Goal: Task Accomplishment & Management: Use online tool/utility

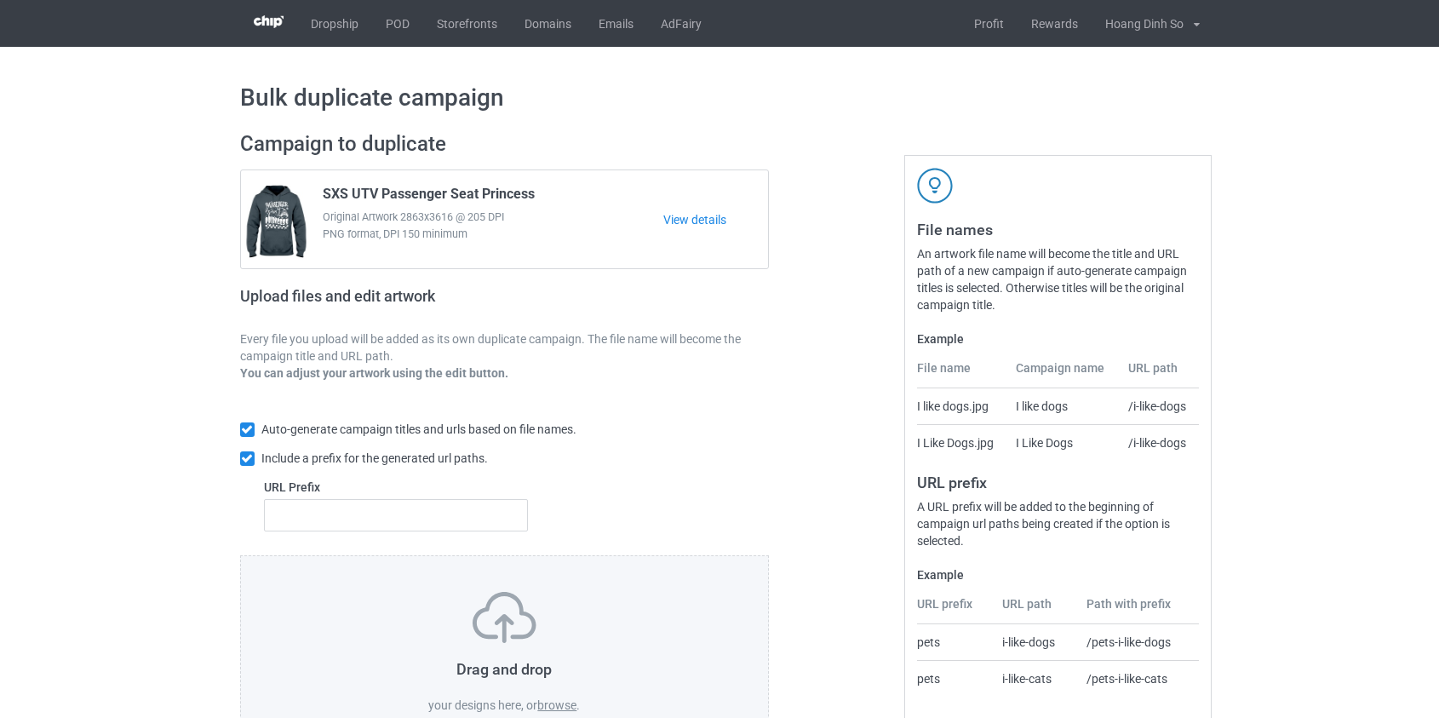
click at [566, 700] on label "browse" at bounding box center [556, 705] width 39 height 14
click at [0, 0] on input "browse" at bounding box center [0, 0] width 0 height 0
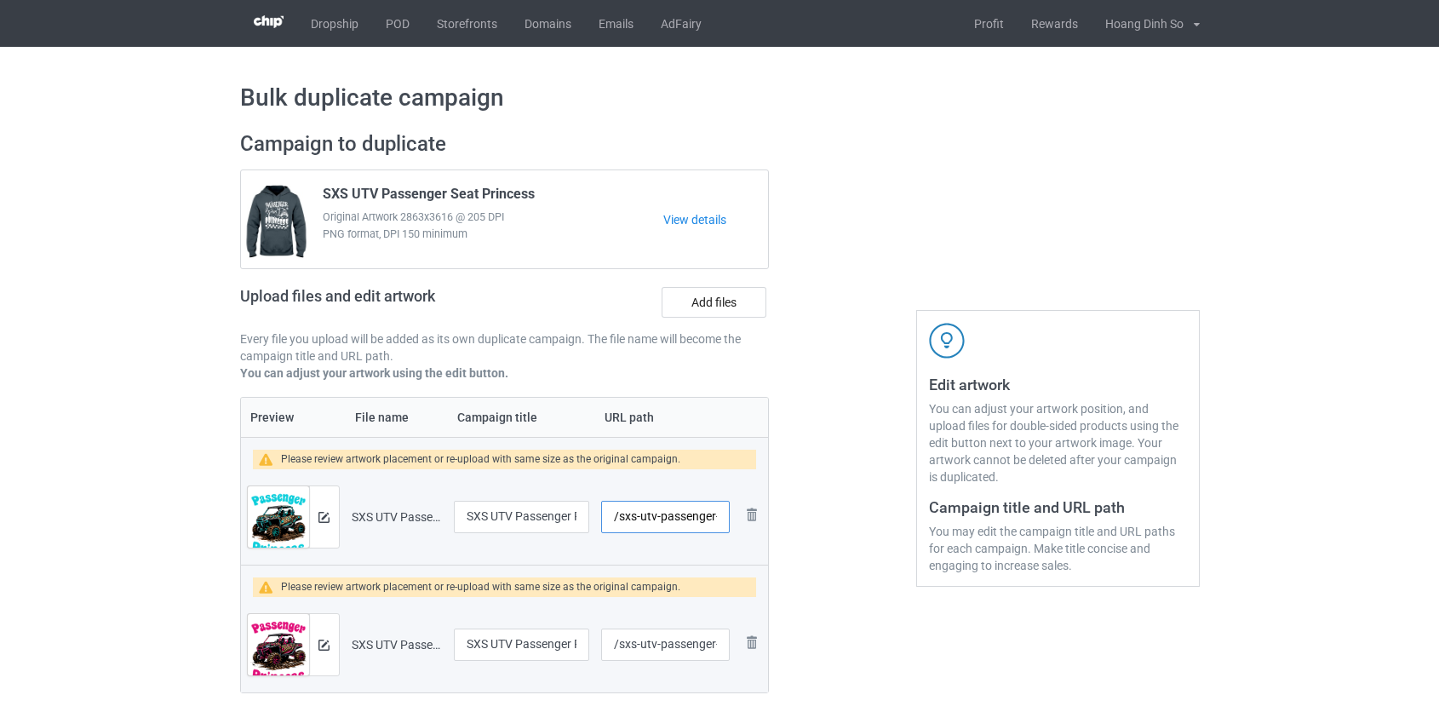
drag, startPoint x: 647, startPoint y: 518, endPoint x: 660, endPoint y: 519, distance: 12.8
click at [660, 519] on input "/sxs-utv-passenger-princess-leopard-green" at bounding box center [665, 517] width 128 height 32
drag, startPoint x: 654, startPoint y: 513, endPoint x: 677, endPoint y: 511, distance: 23.1
click at [677, 511] on input "/sxs-upassenger-princess-leopard-green" at bounding box center [665, 517] width 128 height 32
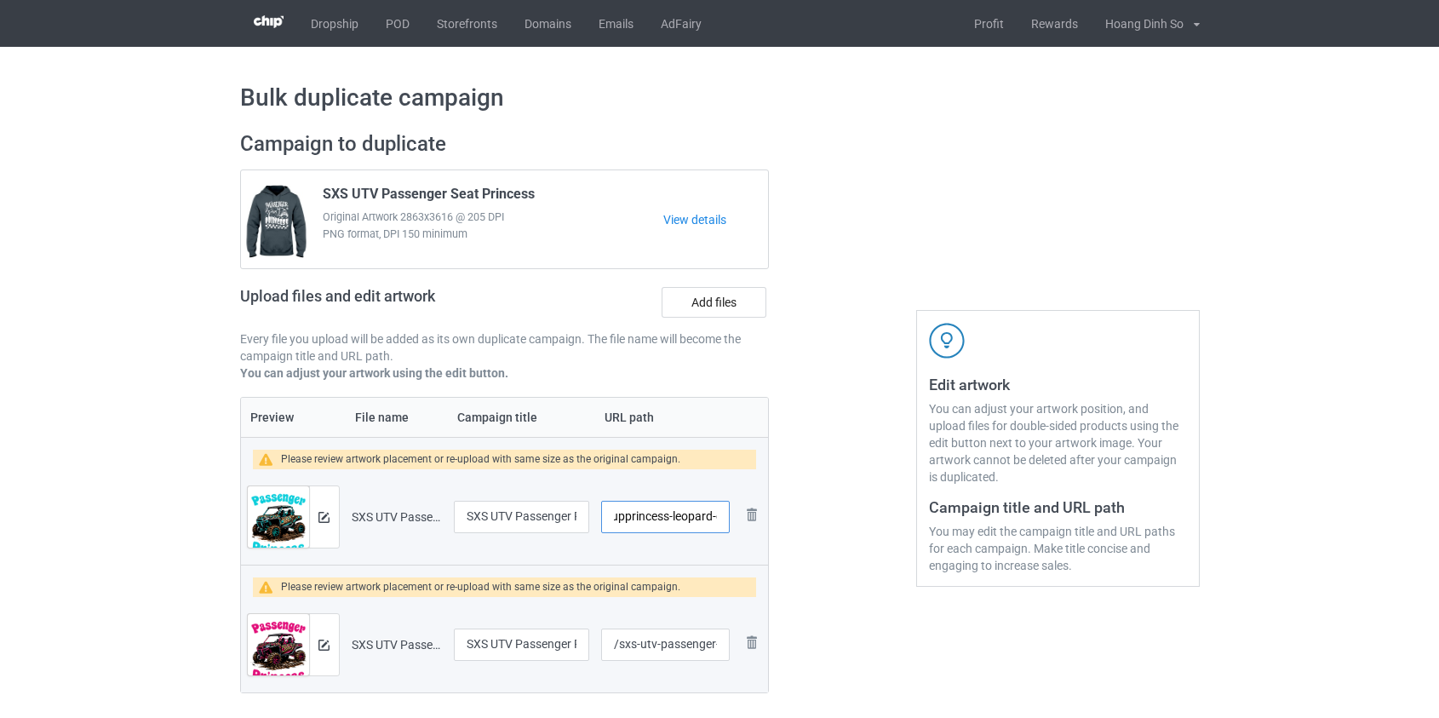
drag, startPoint x: 629, startPoint y: 511, endPoint x: 672, endPoint y: 516, distance: 42.9
click at [672, 516] on input "/sxs-upprincess-leopard-green" at bounding box center [665, 517] width 128 height 32
drag, startPoint x: 647, startPoint y: 513, endPoint x: 686, endPoint y: 517, distance: 38.6
click at [686, 517] on input "/sxs-uppleopard-green" at bounding box center [665, 517] width 128 height 32
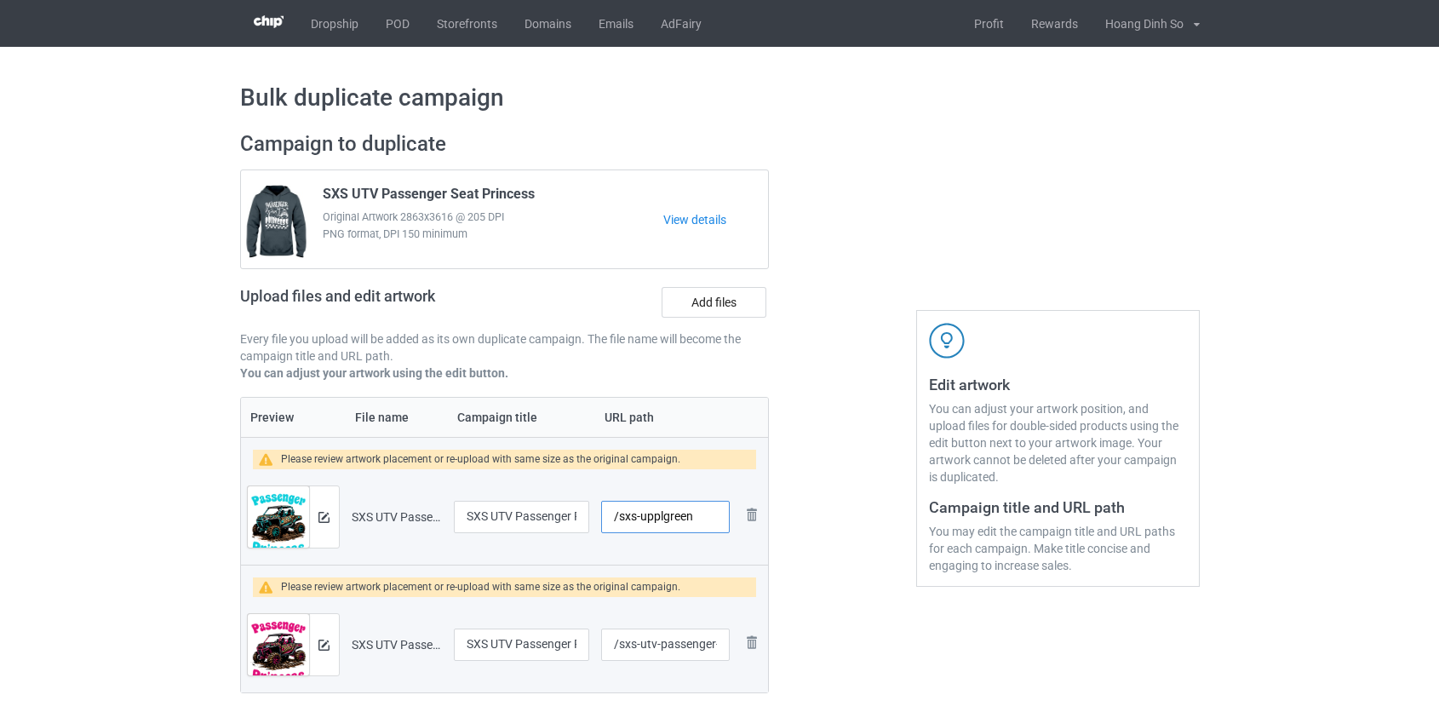
scroll to position [0, 0]
drag, startPoint x: 669, startPoint y: 514, endPoint x: 803, endPoint y: 526, distance: 135.2
click at [803, 526] on div "Campaign to duplicate SXS UTV Passenger Seat Princess Original Artwork 2863x361…" at bounding box center [720, 430] width 984 height 623
click at [652, 518] on input "/sxs-upplg" at bounding box center [665, 517] width 128 height 32
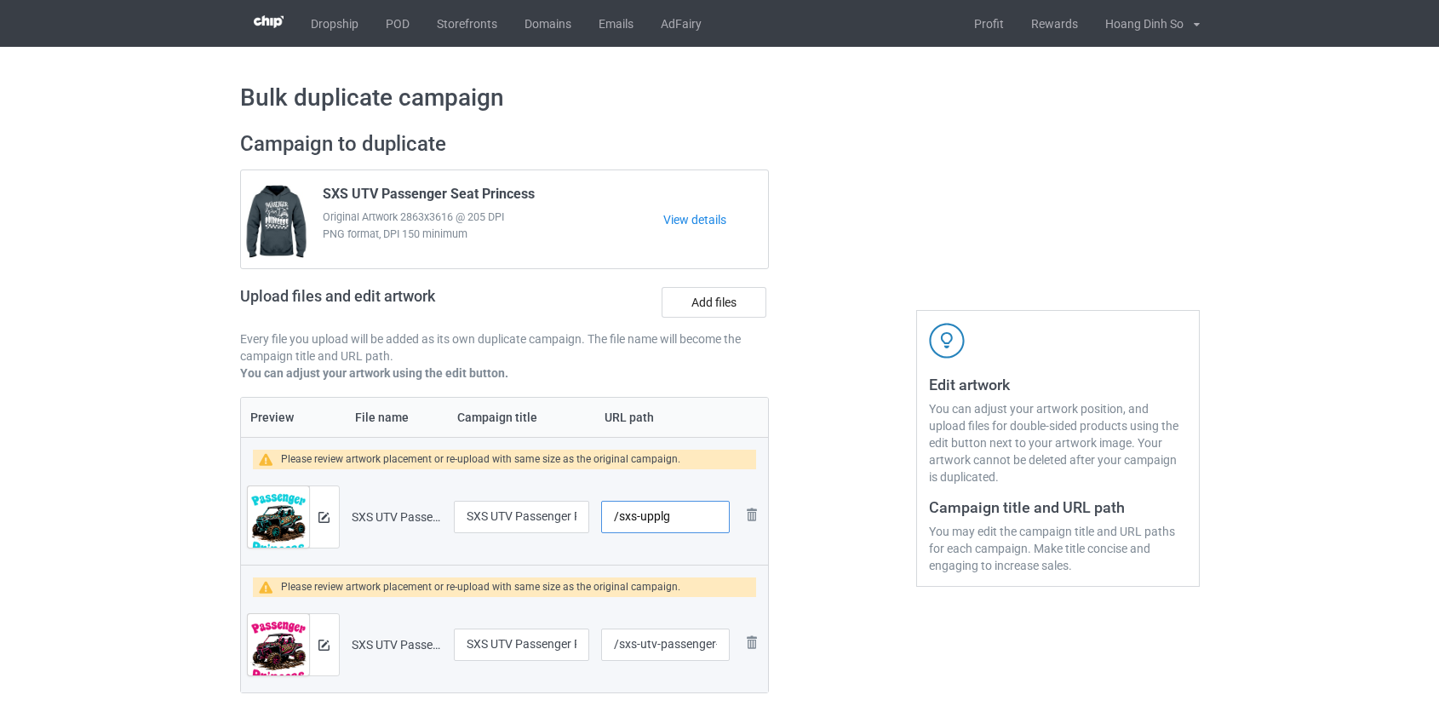
type input "/sxs-upplg"
drag, startPoint x: 639, startPoint y: 643, endPoint x: 930, endPoint y: 640, distance: 291.3
click at [931, 642] on div "Campaign to duplicate SXS UTV Passenger Seat Princess Original Artwork 2863x361…" at bounding box center [720, 430] width 984 height 623
paste input "pplg"
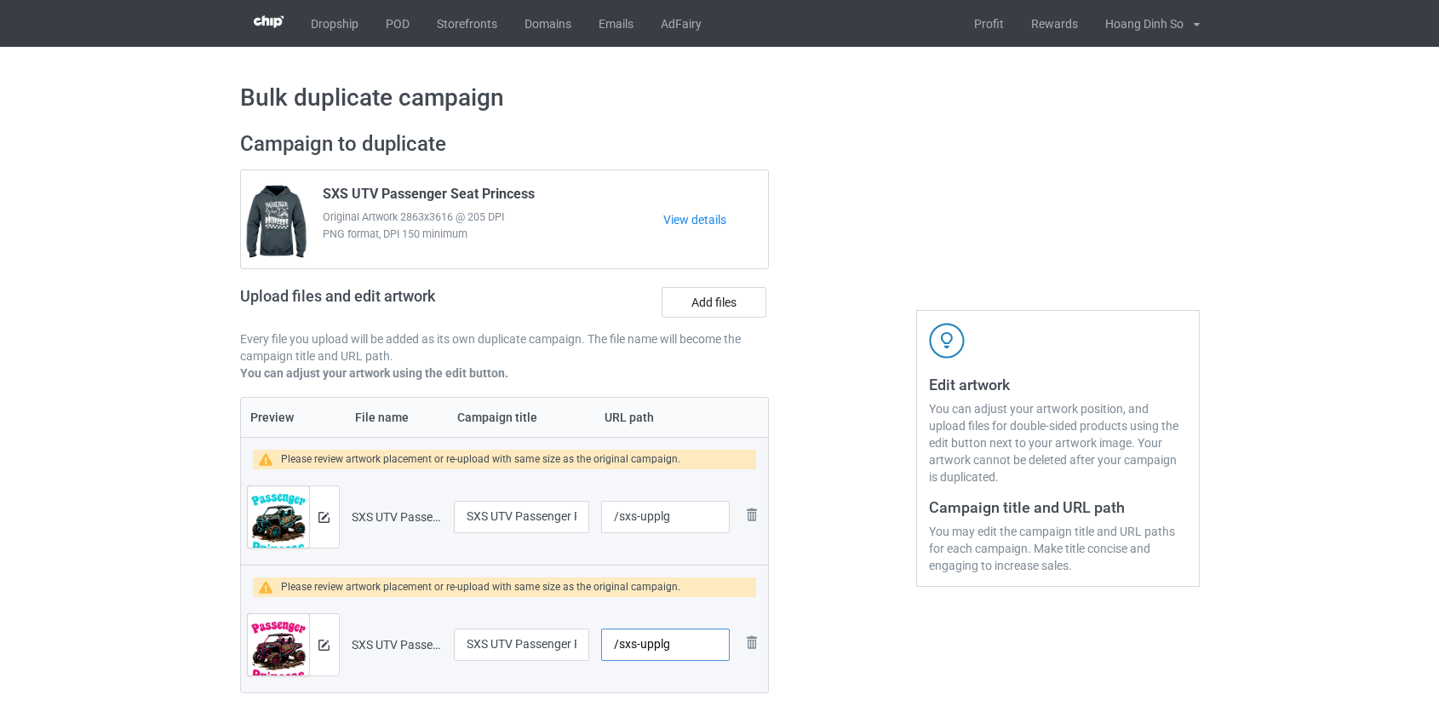
scroll to position [0, 0]
type input "/sxs-upplp"
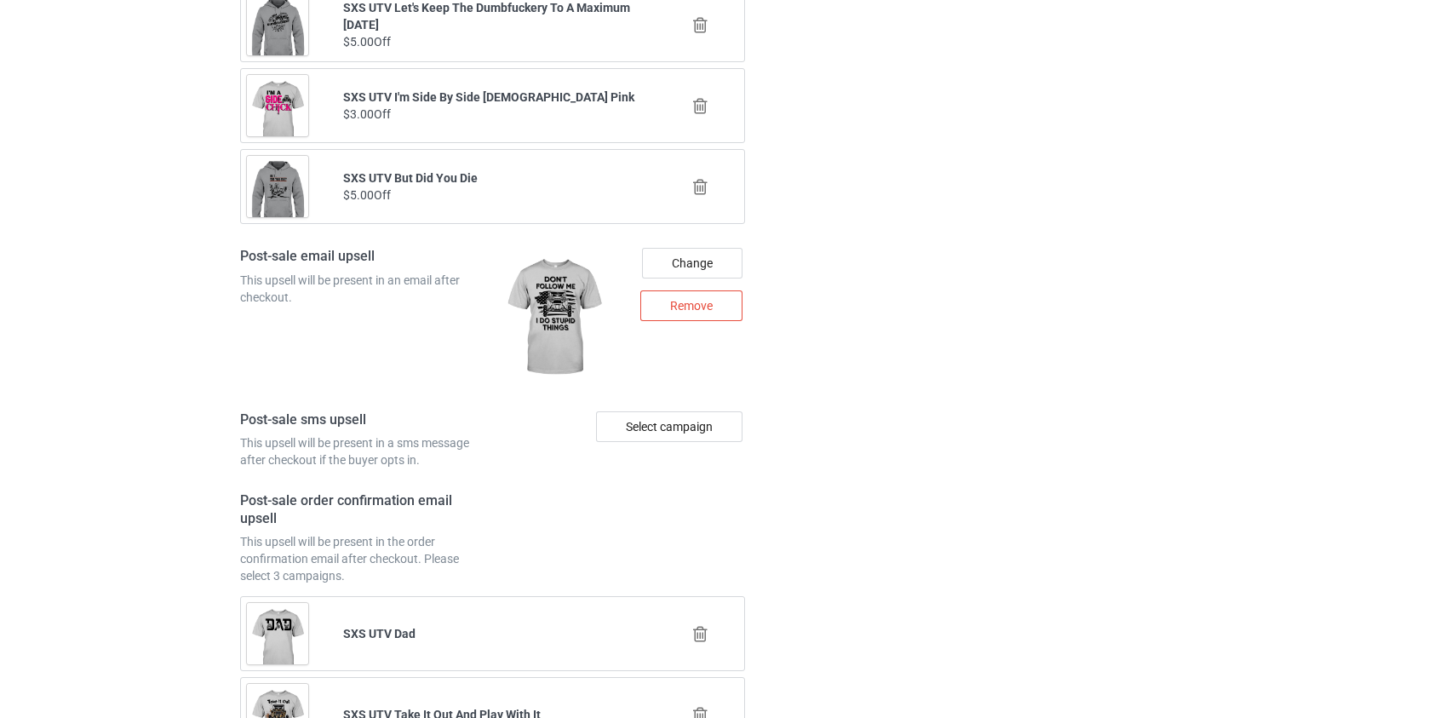
scroll to position [2539, 0]
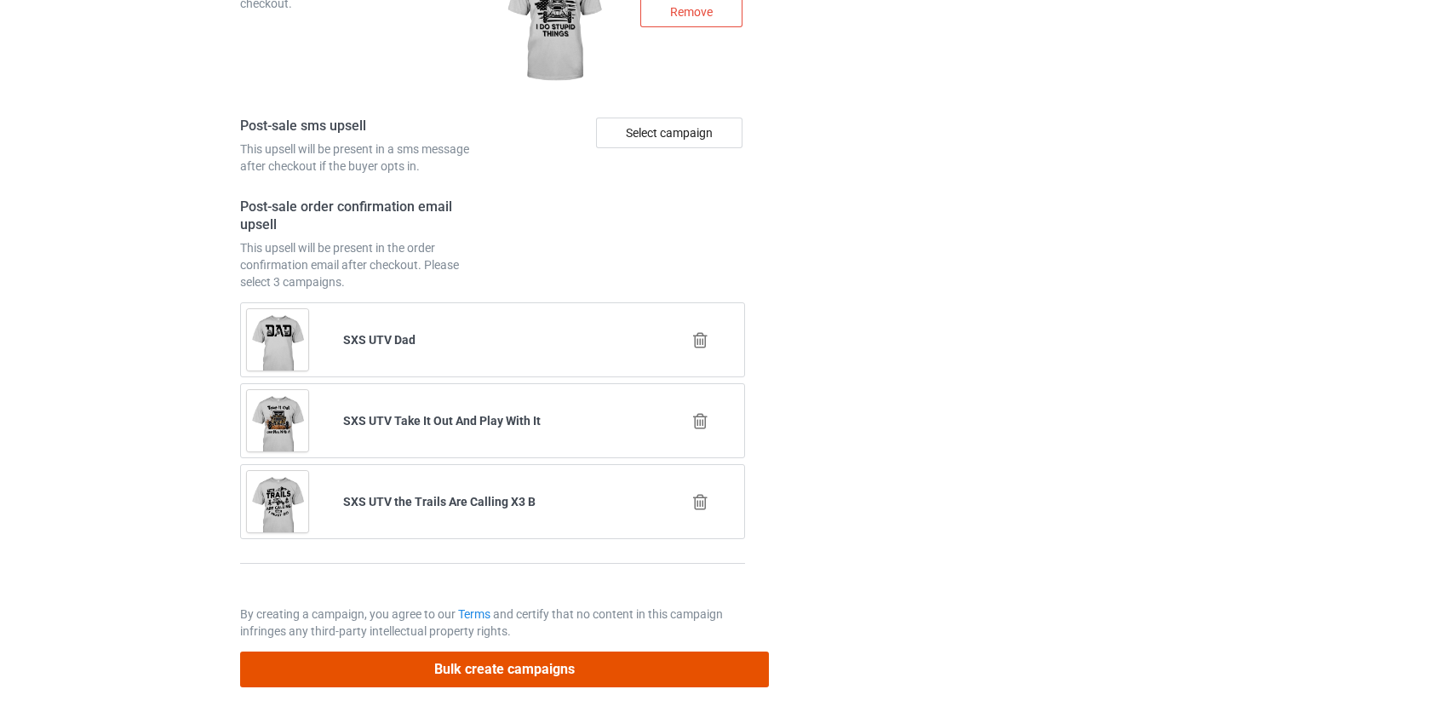
click at [520, 663] on button "Bulk create campaigns" at bounding box center [505, 669] width 530 height 35
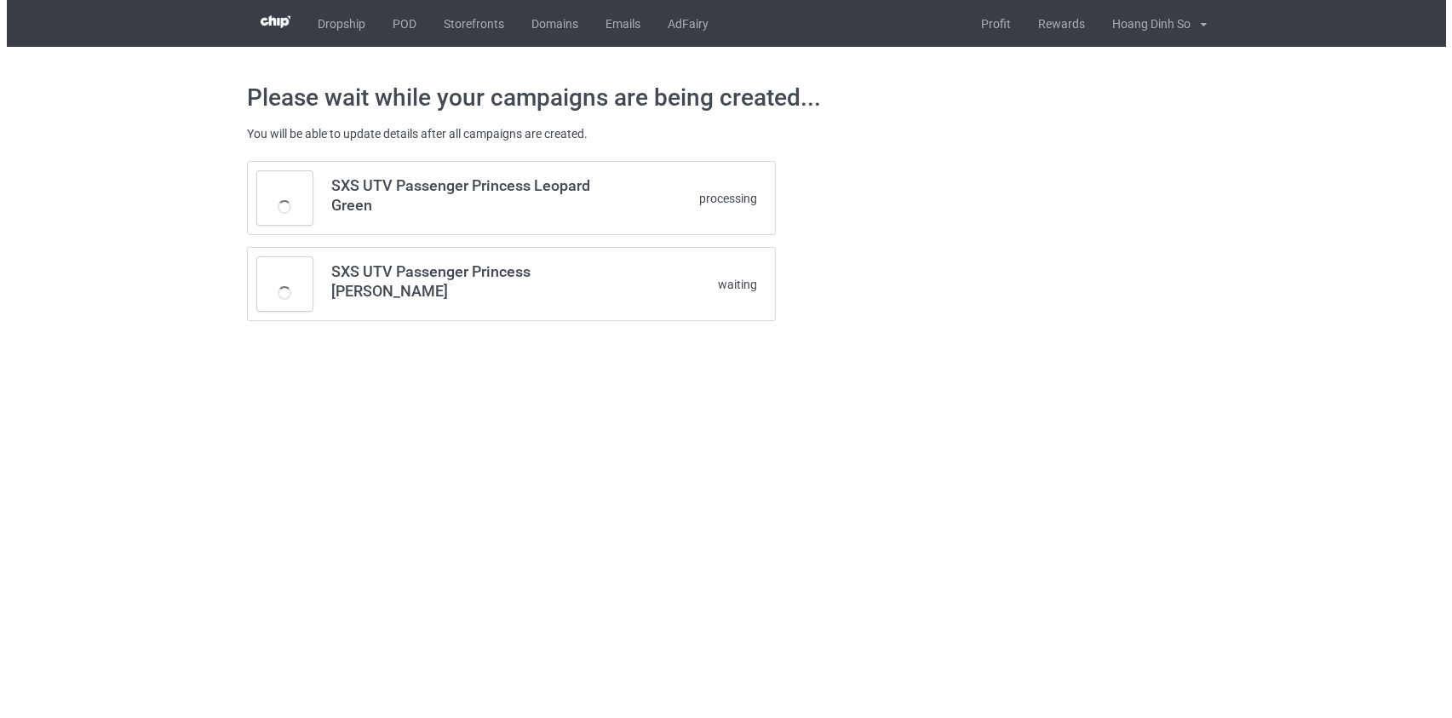
scroll to position [0, 0]
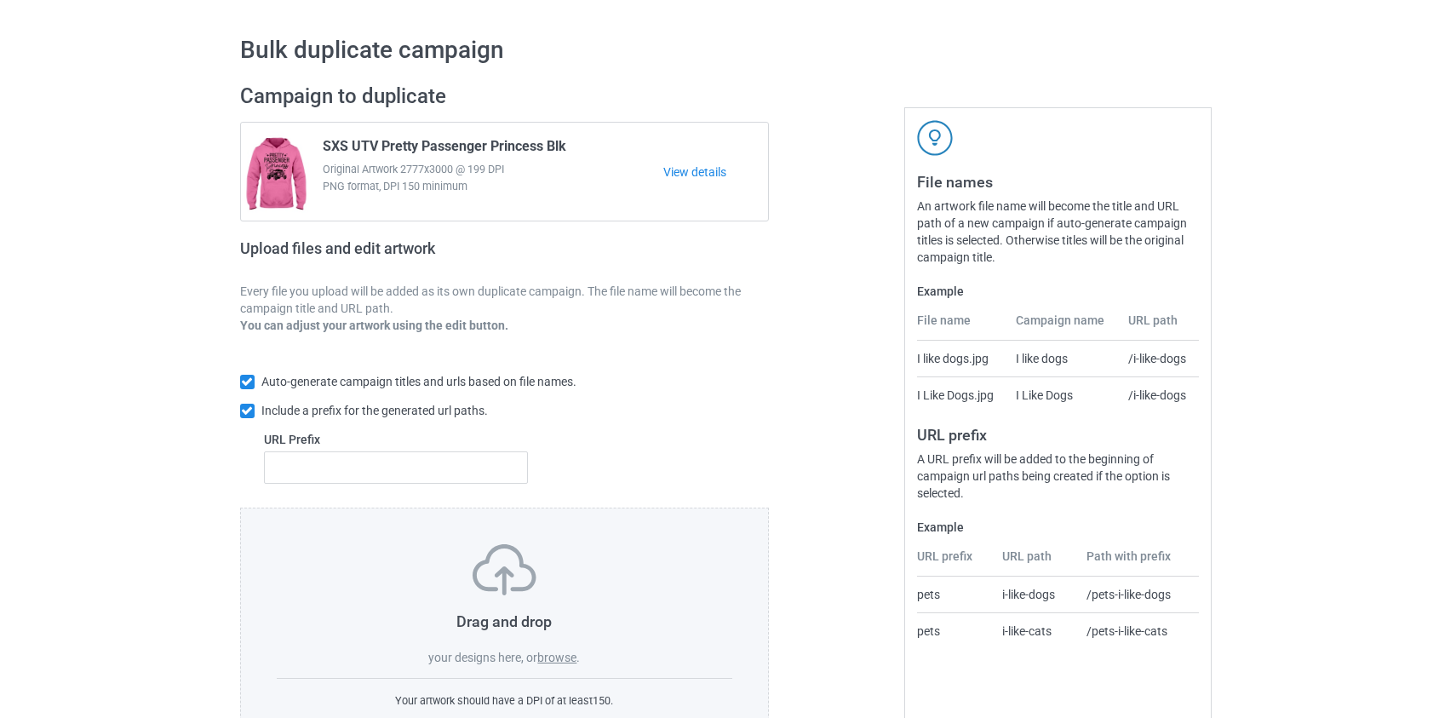
scroll to position [111, 0]
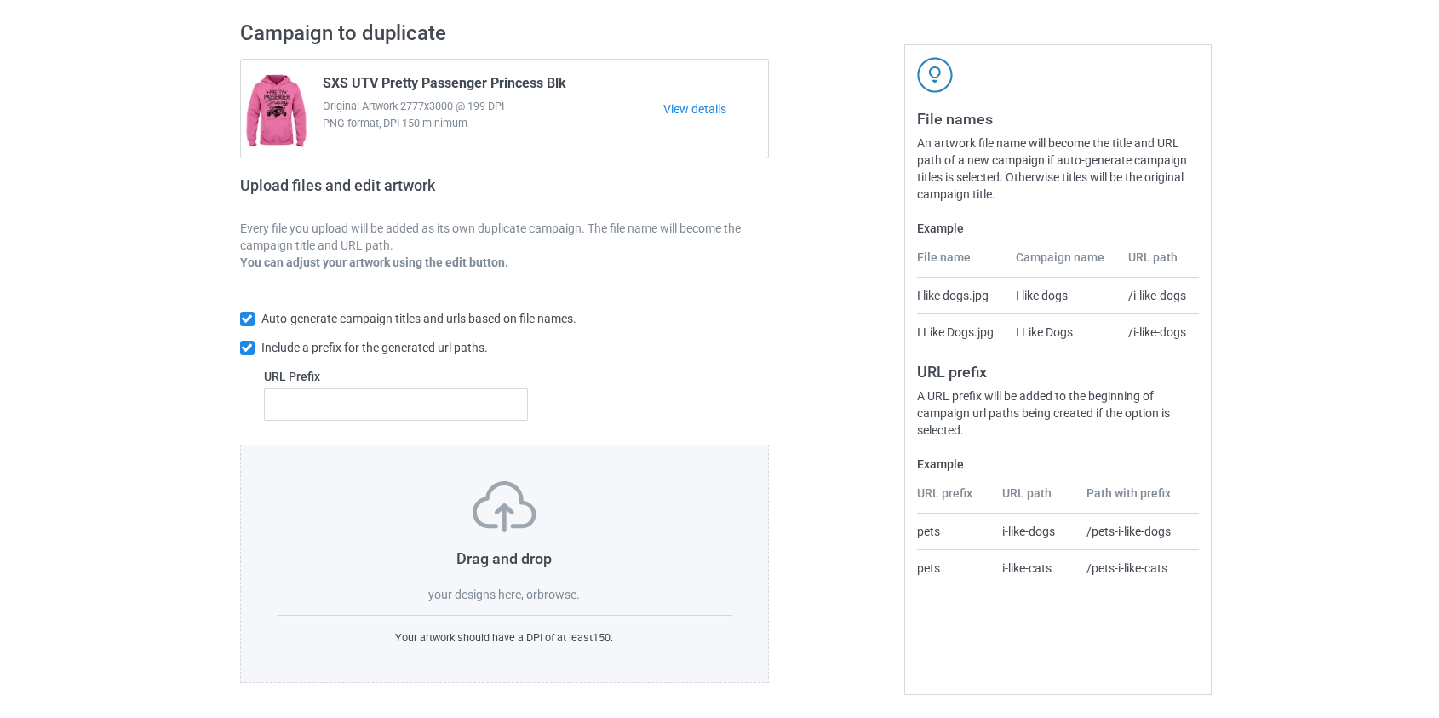
click at [561, 597] on label "browse" at bounding box center [556, 595] width 39 height 14
click at [0, 0] on input "browse" at bounding box center [0, 0] width 0 height 0
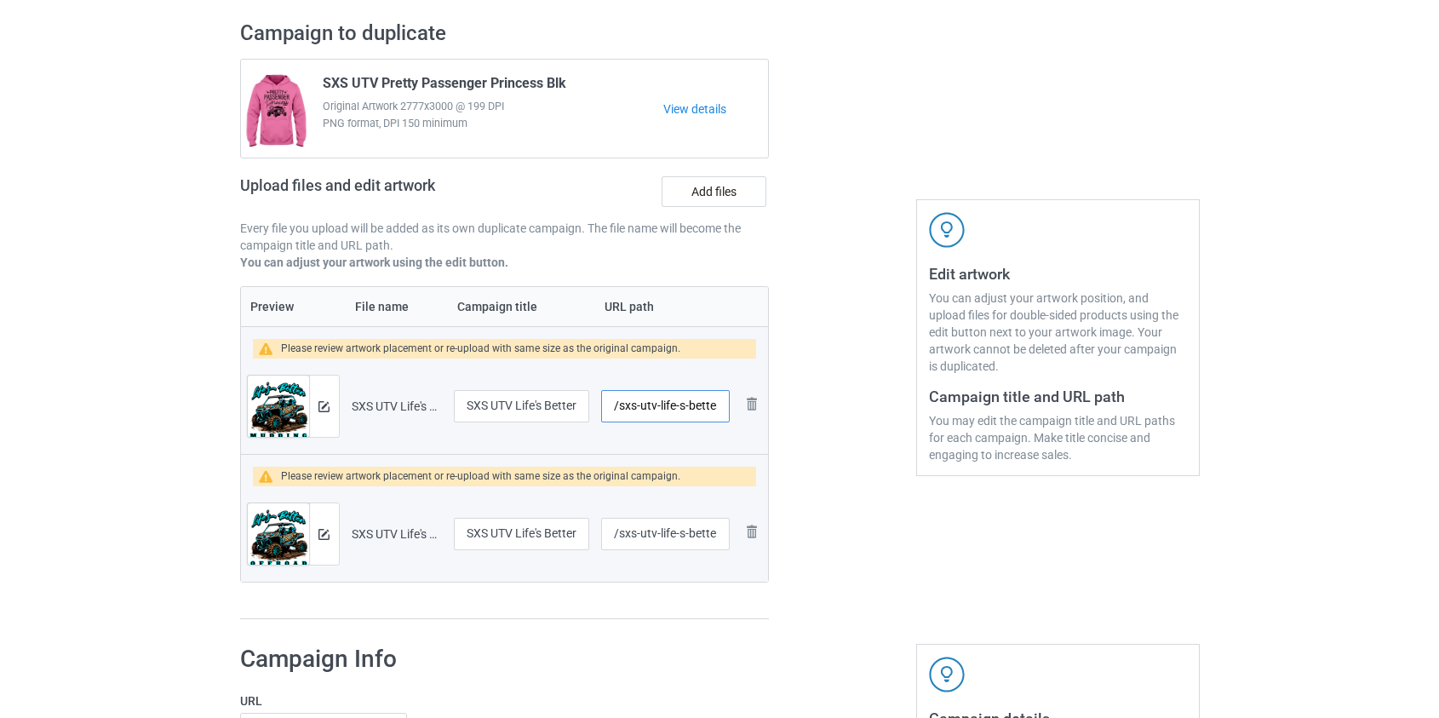
drag, startPoint x: 647, startPoint y: 401, endPoint x: 659, endPoint y: 407, distance: 13.3
click at [659, 407] on input "/sxs-utv-life-s-better-mudding" at bounding box center [665, 406] width 128 height 32
drag, startPoint x: 645, startPoint y: 405, endPoint x: 749, endPoint y: 408, distance: 103.9
click at [749, 408] on tr "Preview and edit artwork SXS UTV Life's Better Mudding.png SXS UTV Life's Bette…" at bounding box center [505, 406] width 528 height 95
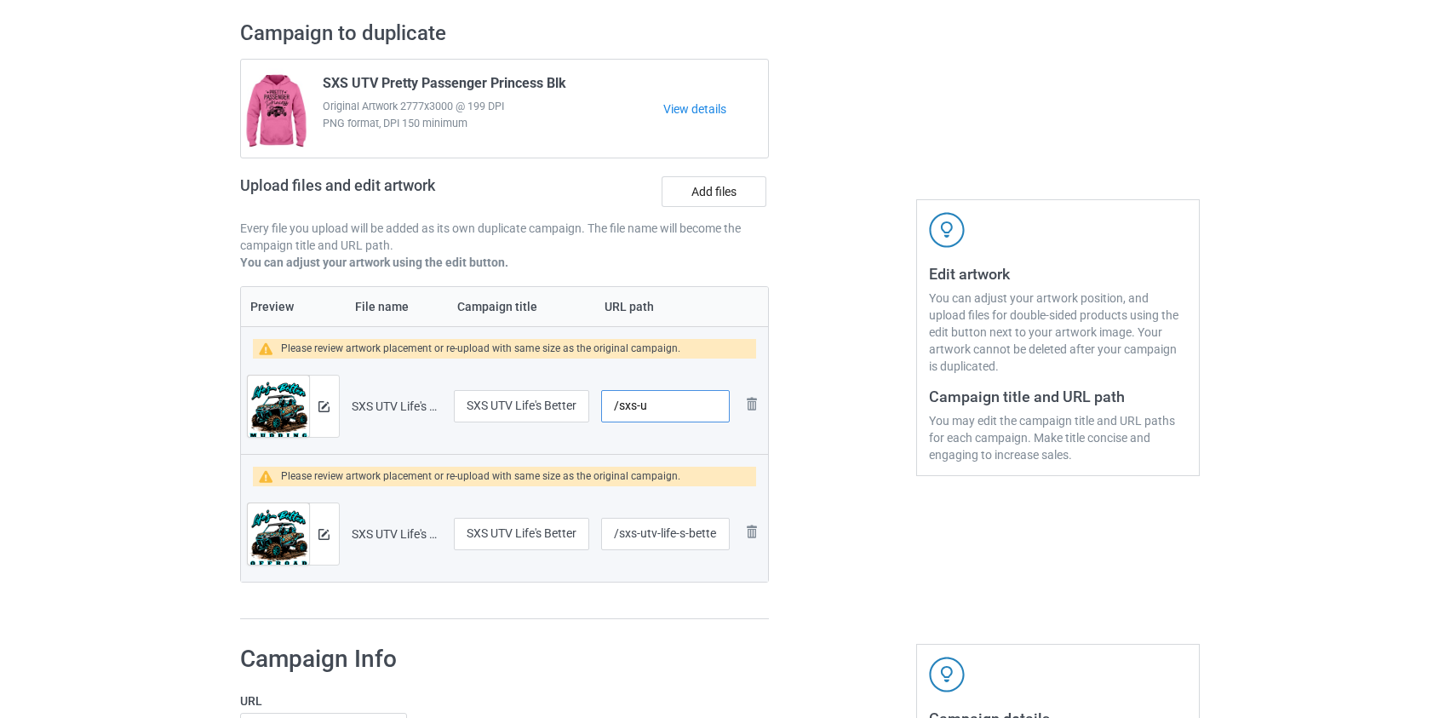
scroll to position [0, 0]
type input "/sxs-ulbm"
drag, startPoint x: 640, startPoint y: 530, endPoint x: 986, endPoint y: 531, distance: 345.8
click at [984, 533] on div "Campaign to duplicate SXS UTV Pretty Passenger Princess Blk Original Artwork 27…" at bounding box center [720, 320] width 984 height 623
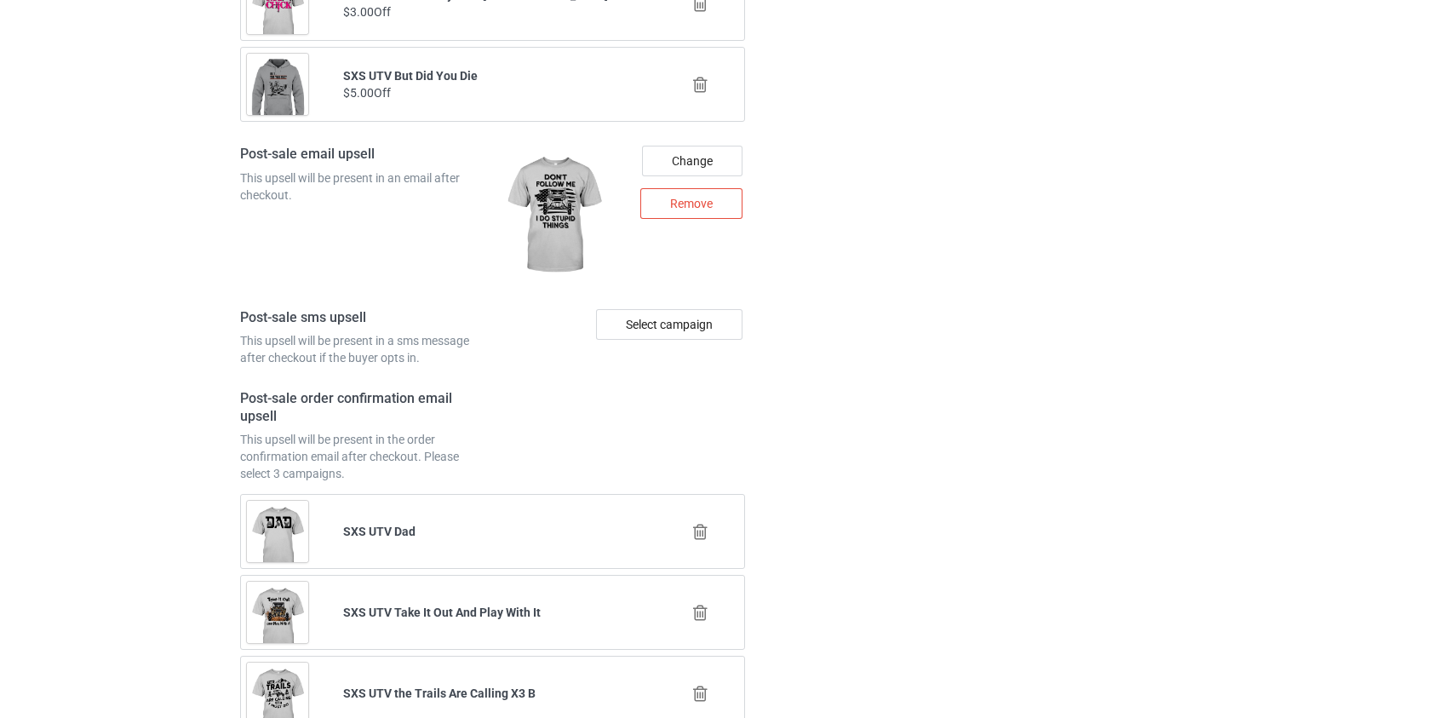
scroll to position [2539, 0]
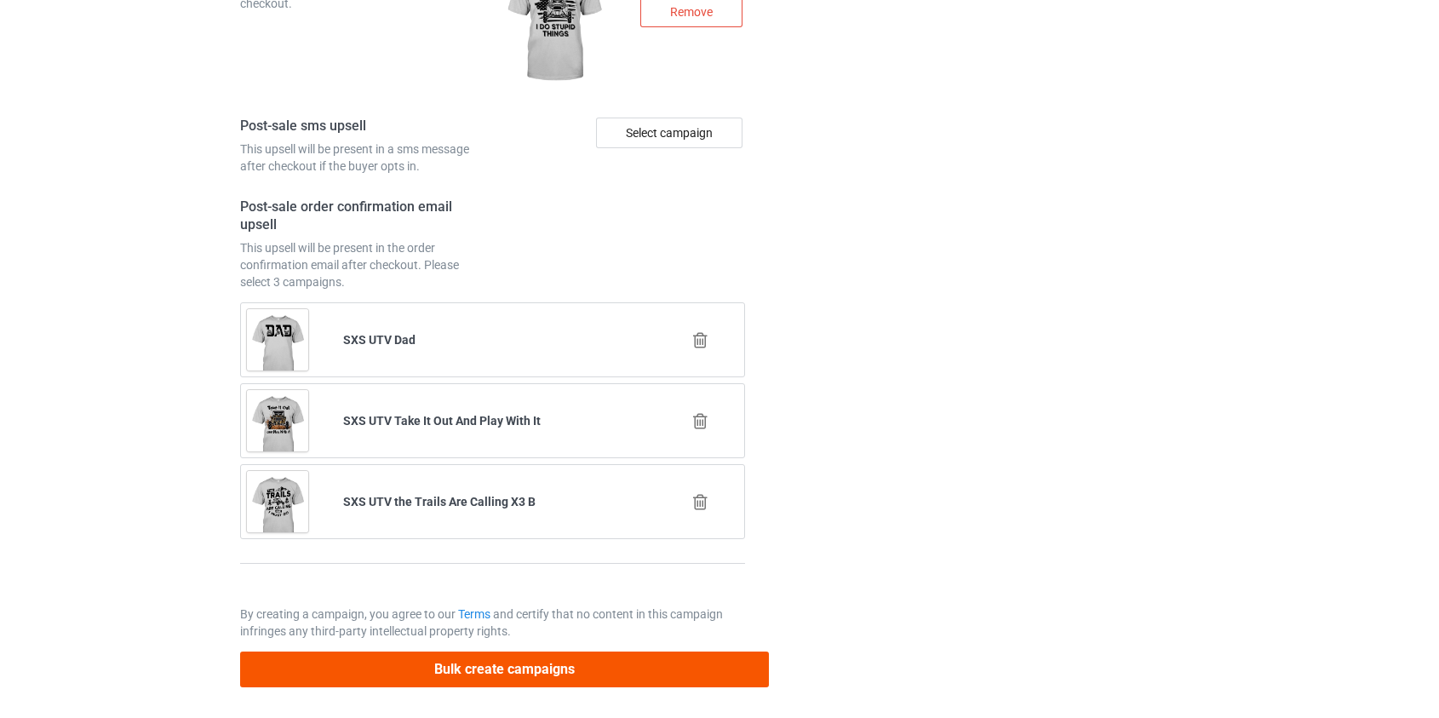
type input "/sxs-ulbo"
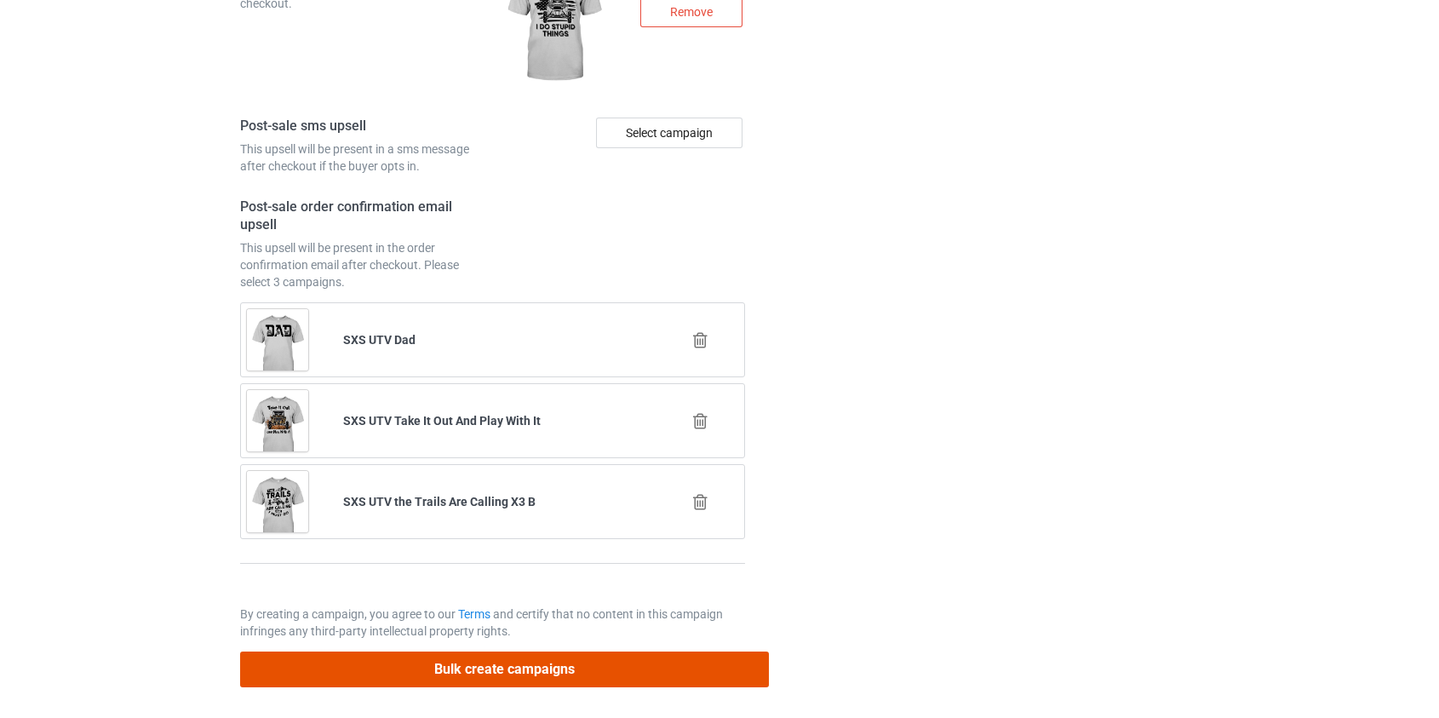
click at [485, 669] on button "Bulk create campaigns" at bounding box center [505, 669] width 530 height 35
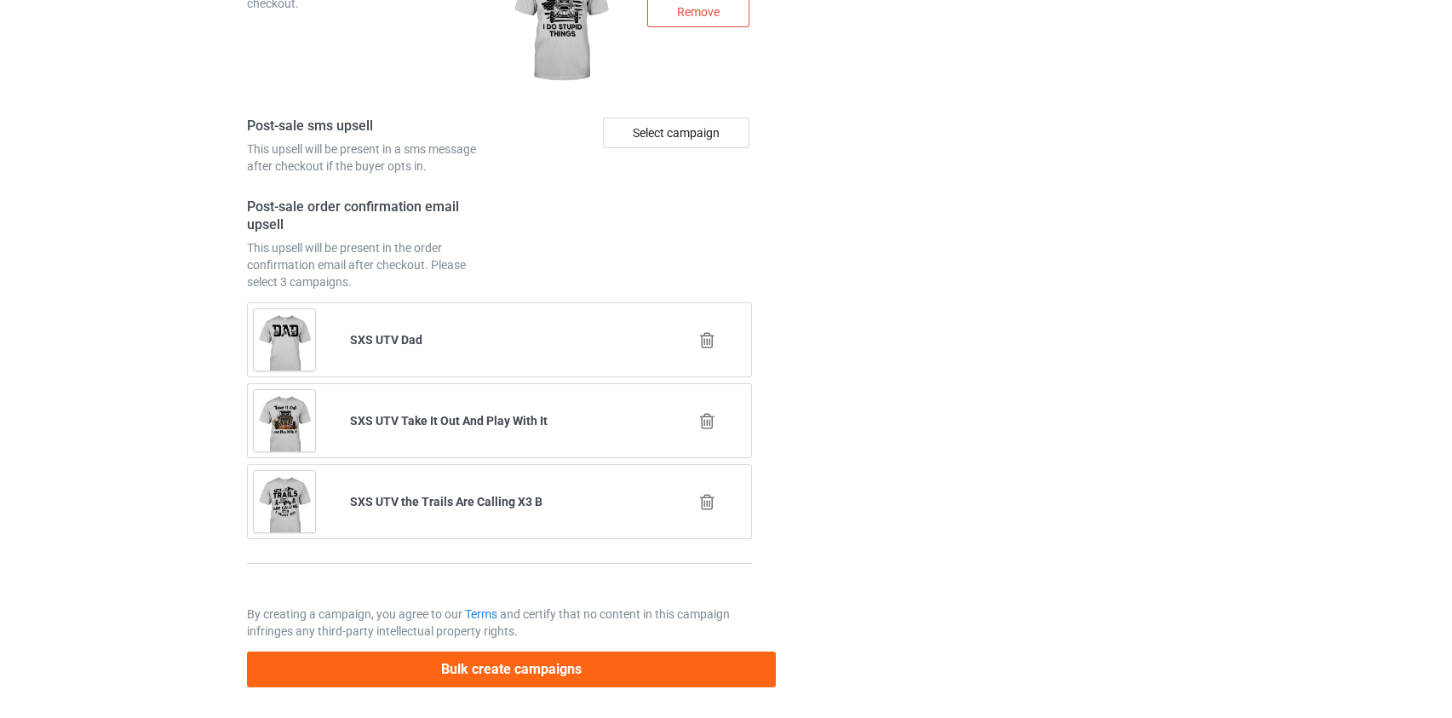
scroll to position [0, 0]
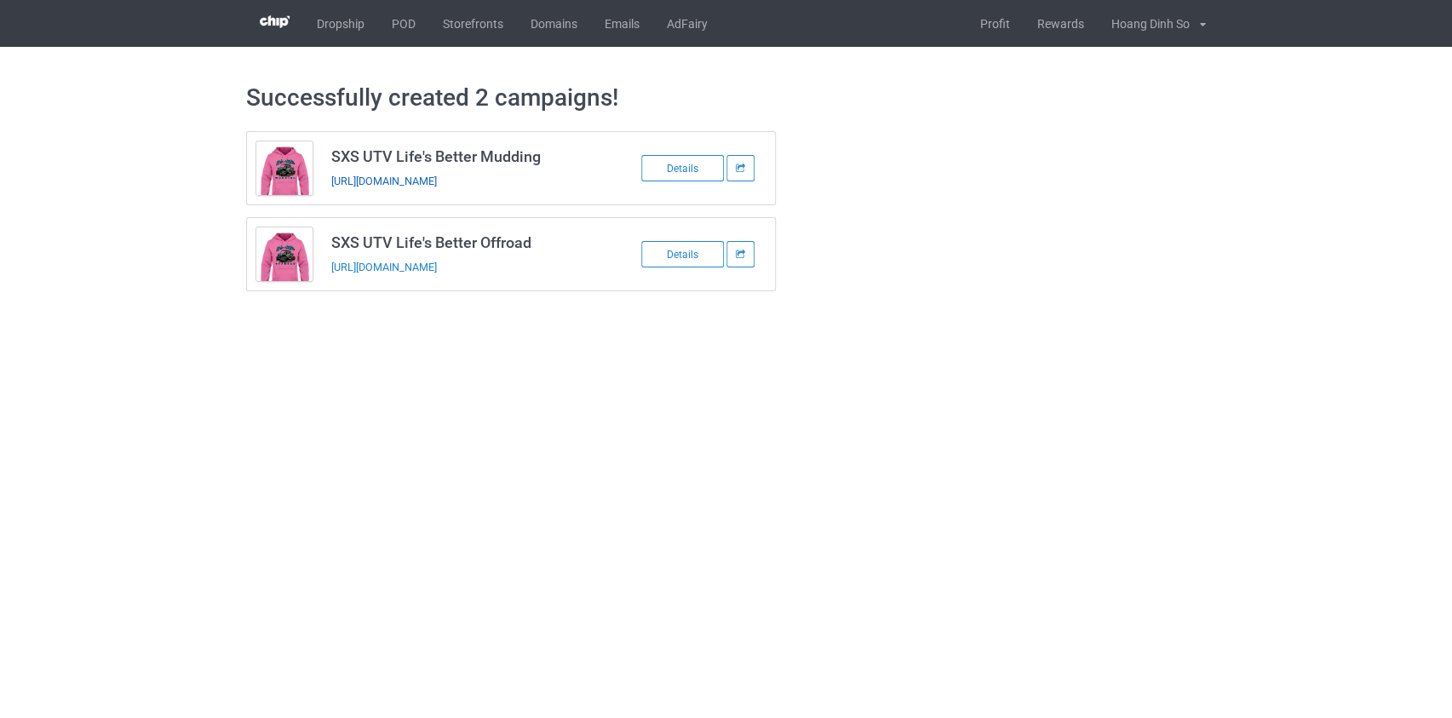
drag, startPoint x: 410, startPoint y: 174, endPoint x: 380, endPoint y: 180, distance: 30.4
click at [401, 18] on link "POD" at bounding box center [403, 23] width 51 height 47
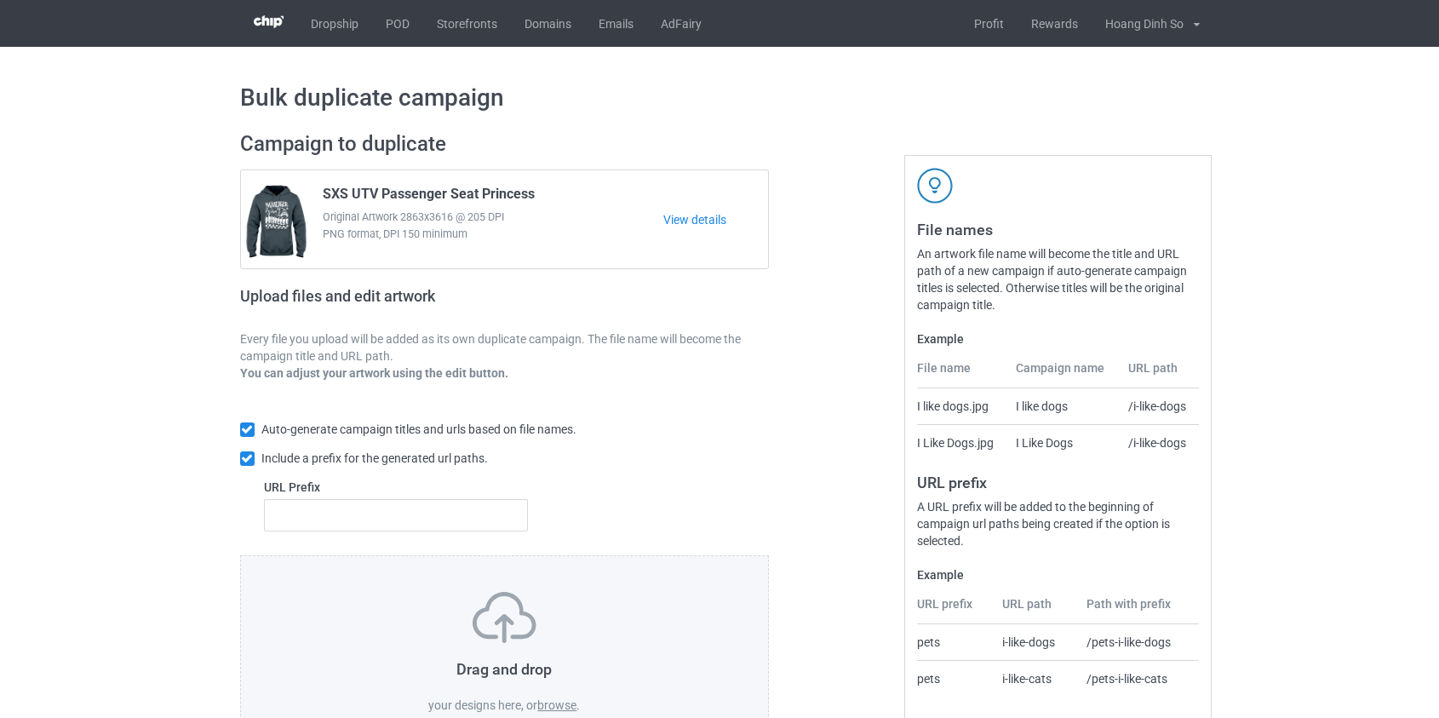
click at [560, 698] on label "browse" at bounding box center [556, 705] width 39 height 14
click at [0, 0] on input "browse" at bounding box center [0, 0] width 0 height 0
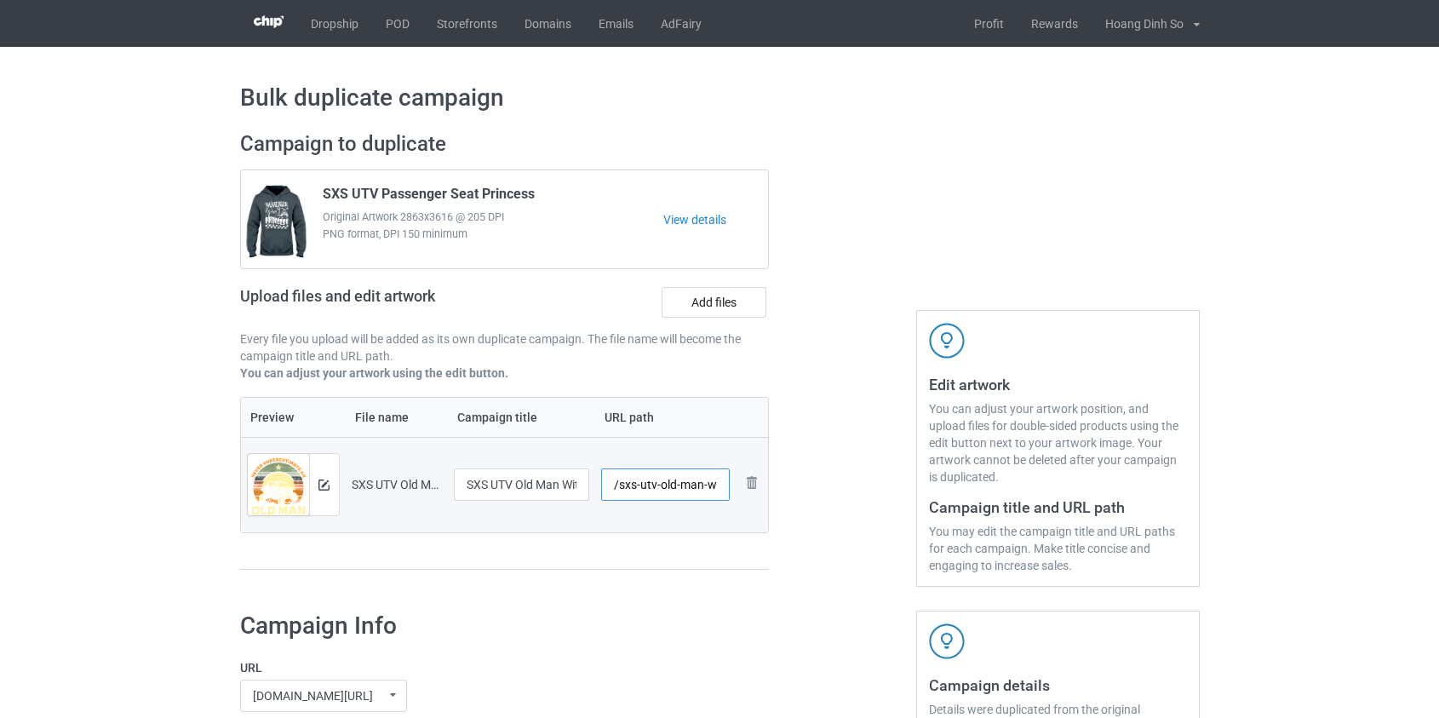
click at [640, 485] on input "/sxs-utv-old-man-with-a-side-by-side" at bounding box center [665, 484] width 129 height 32
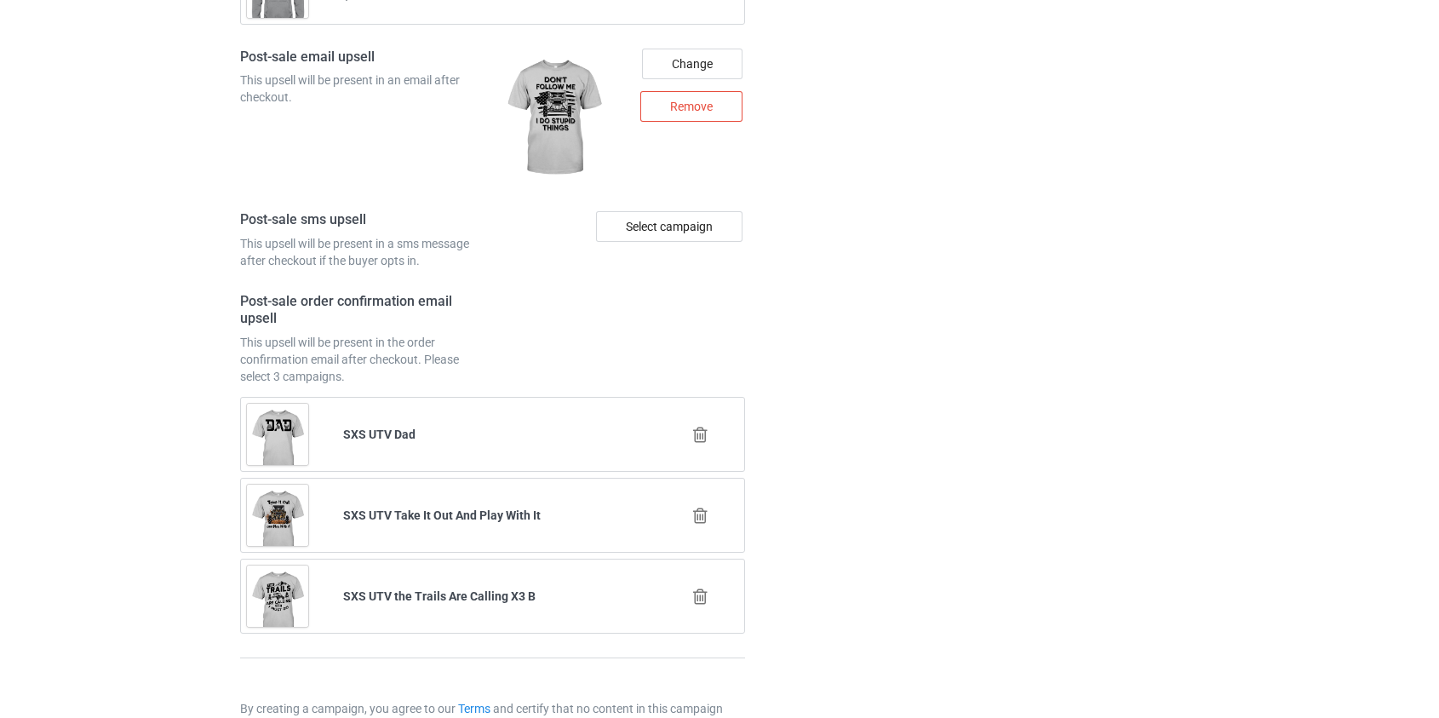
scroll to position [2397, 0]
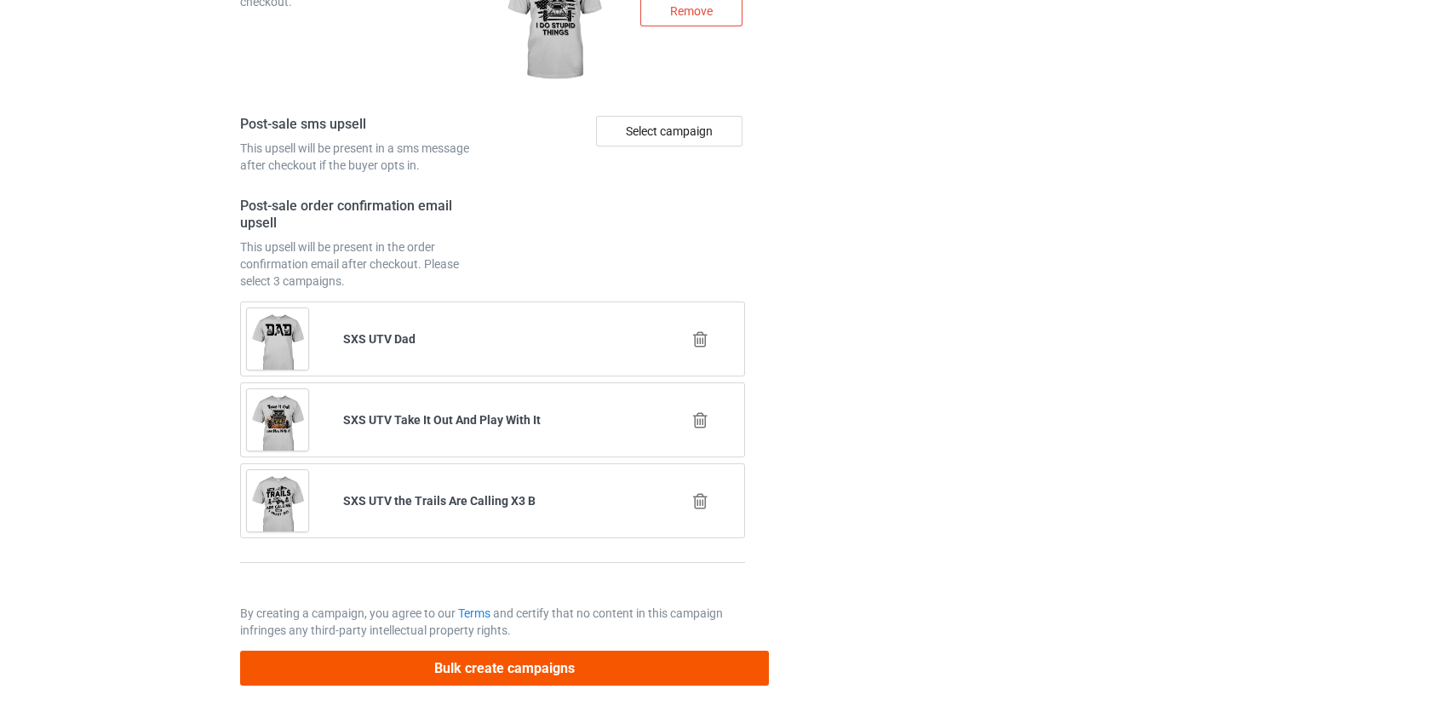
type input "/sxs-omwa"
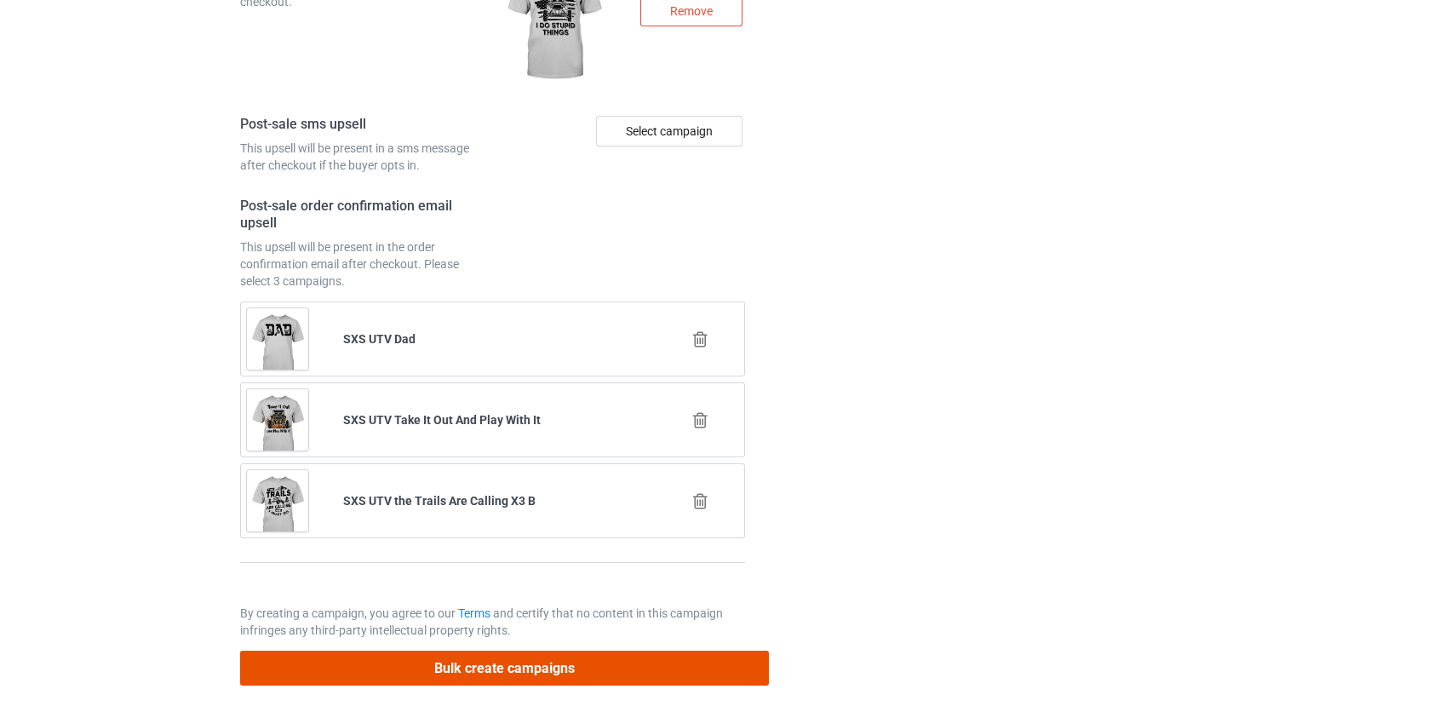
click at [510, 653] on button "Bulk create campaigns" at bounding box center [505, 668] width 530 height 35
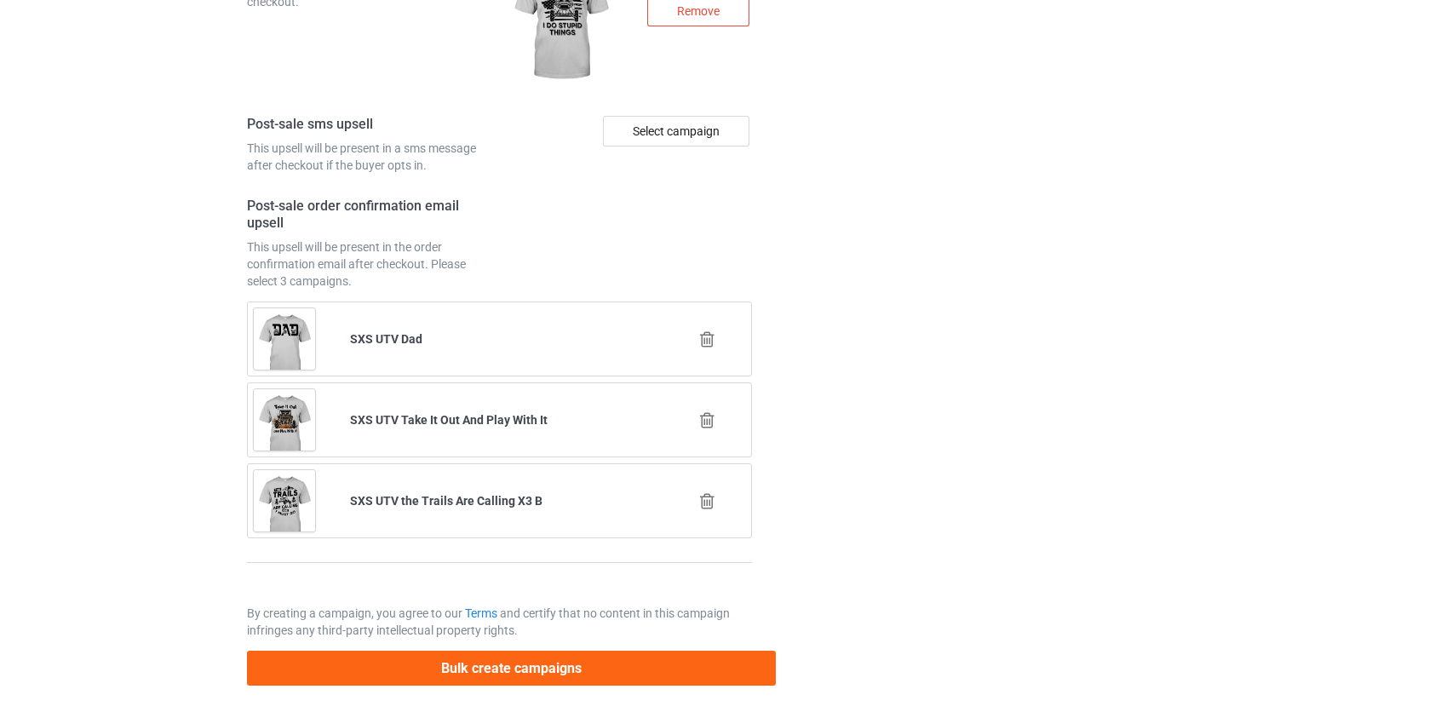
scroll to position [0, 0]
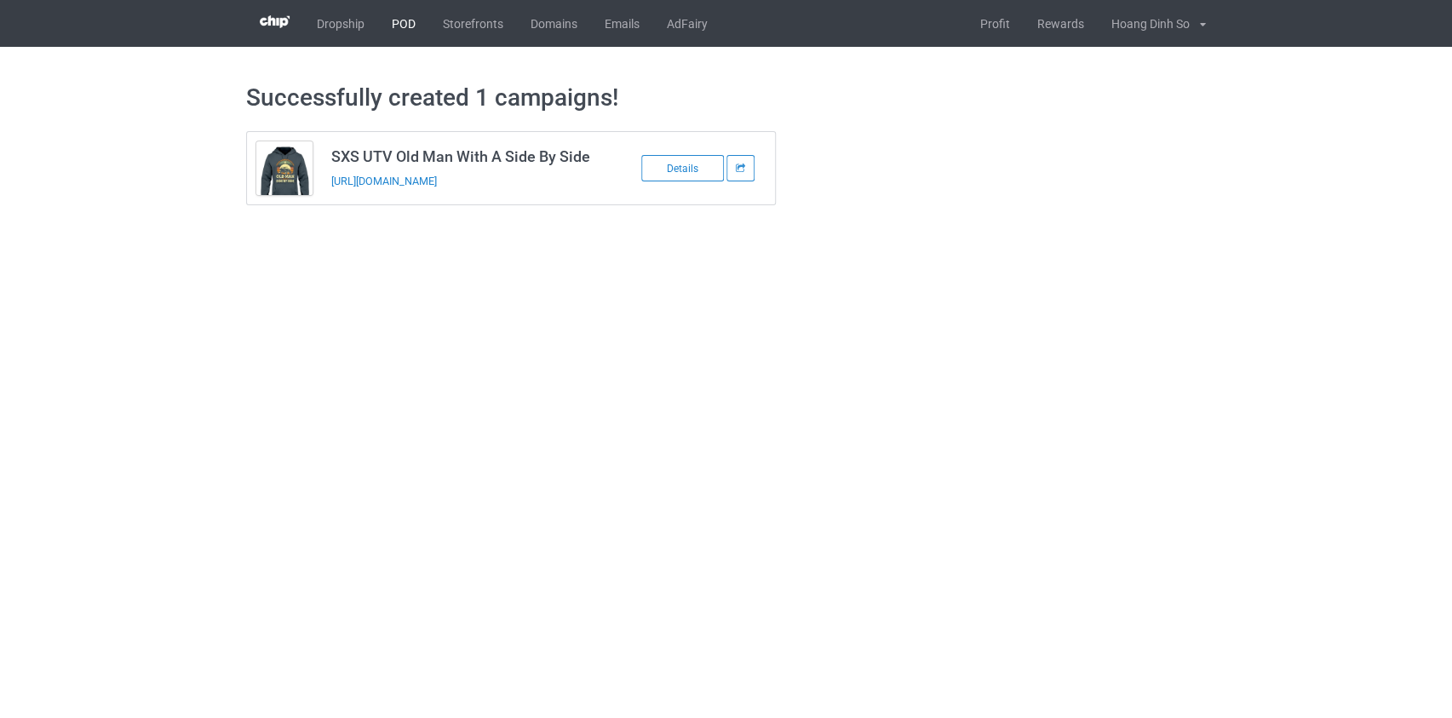
click at [395, 24] on link "POD" at bounding box center [403, 23] width 51 height 47
